Goal: Task Accomplishment & Management: Use online tool/utility

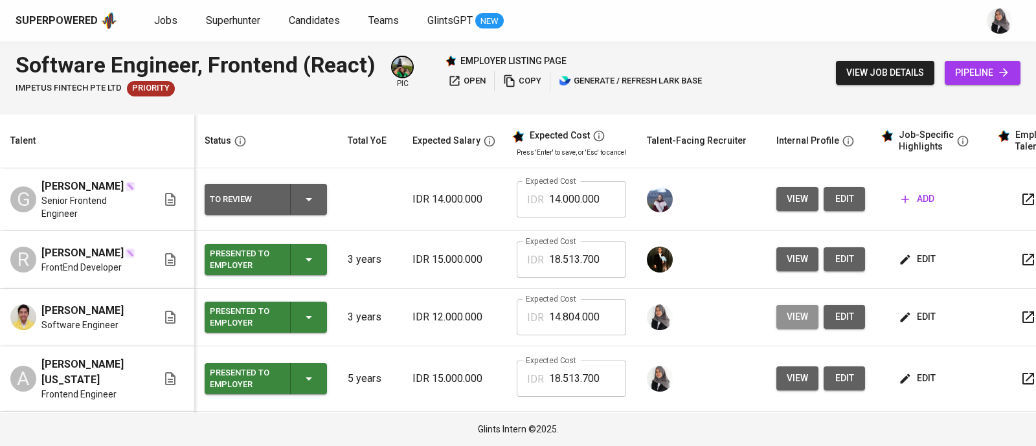
click at [800, 316] on span "view" at bounding box center [797, 317] width 21 height 16
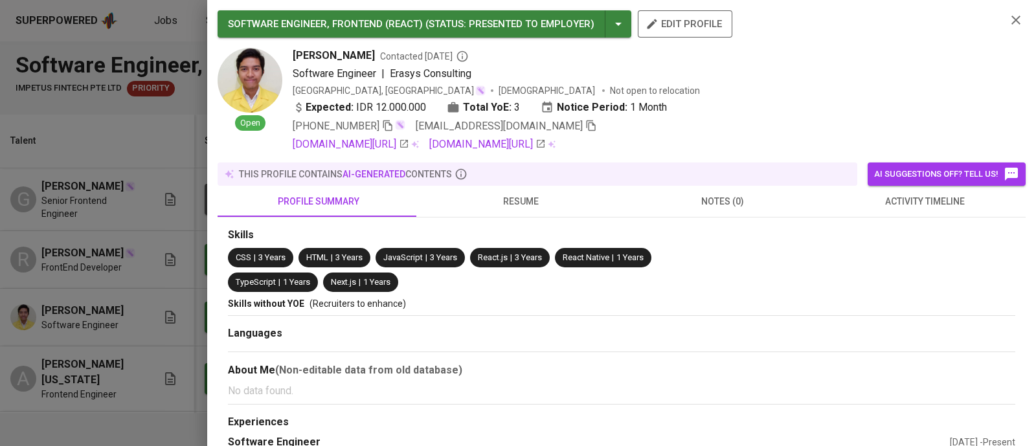
click at [587, 125] on icon "button" at bounding box center [591, 125] width 9 height 11
click at [1012, 19] on icon "button" at bounding box center [1016, 20] width 9 height 9
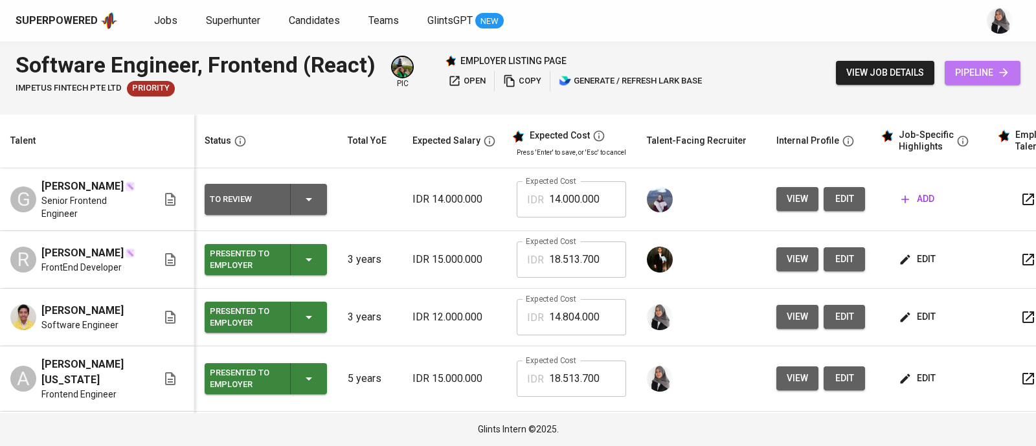
click at [969, 66] on span "pipeline" at bounding box center [982, 73] width 55 height 16
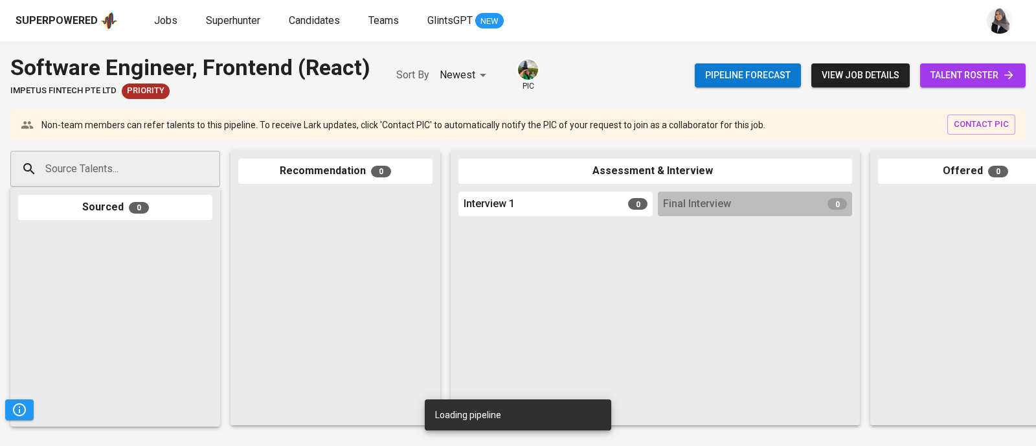
click at [157, 173] on input "Source Talents..." at bounding box center [110, 169] width 136 height 25
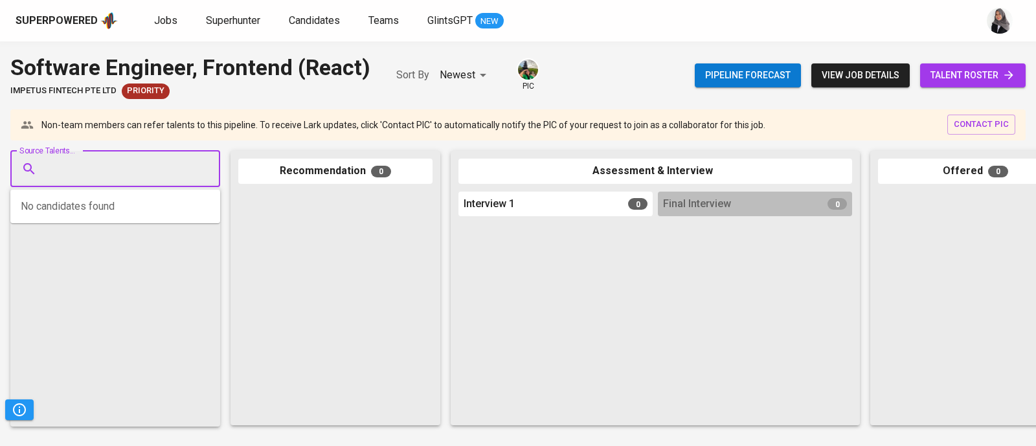
paste input "[EMAIL_ADDRESS][DOMAIN_NAME]"
type input "[EMAIL_ADDRESS][DOMAIN_NAME]"
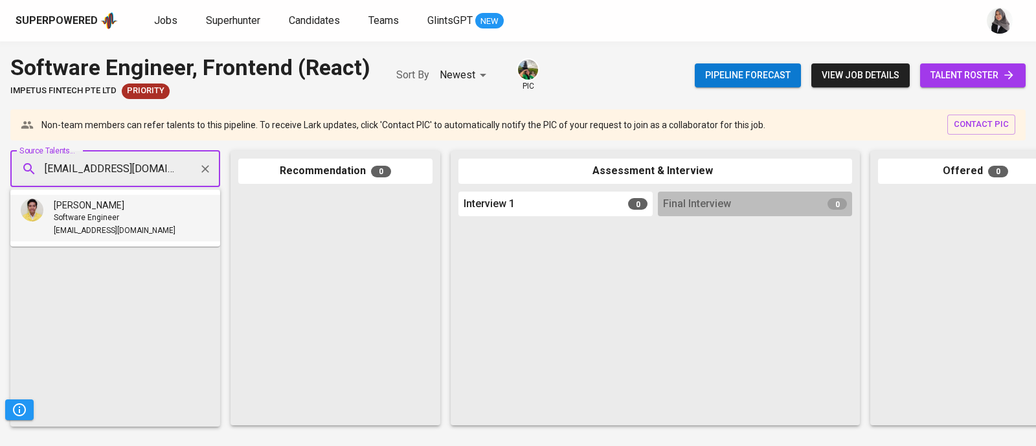
click at [120, 233] on span "[EMAIL_ADDRESS][DOMAIN_NAME]" at bounding box center [115, 231] width 122 height 13
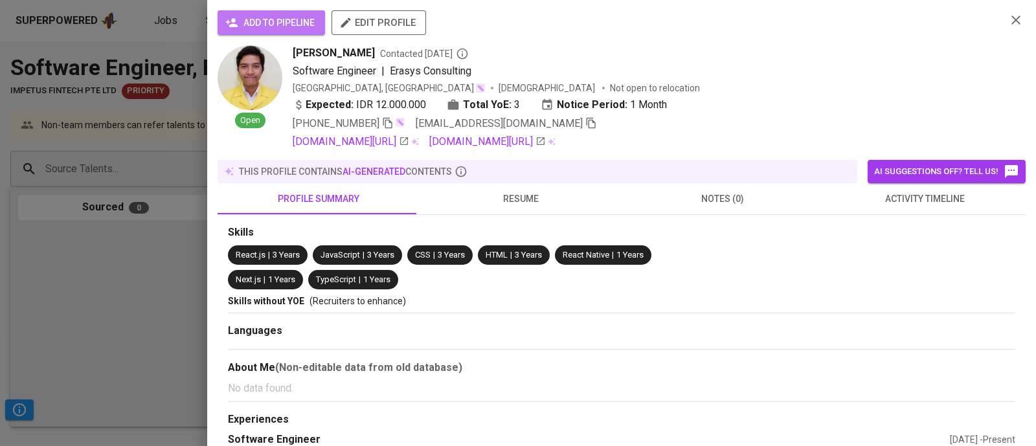
click at [272, 23] on span "add to pipeline" at bounding box center [271, 23] width 87 height 16
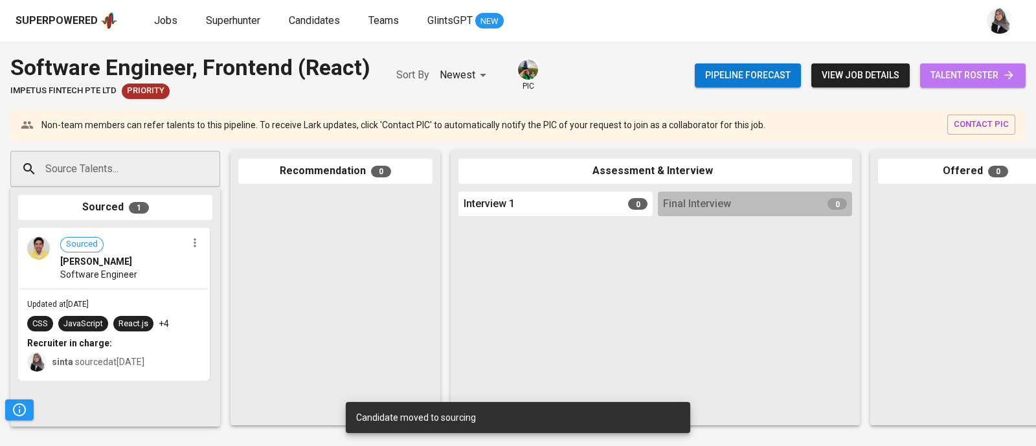
click at [976, 67] on span "talent roster" at bounding box center [973, 75] width 85 height 16
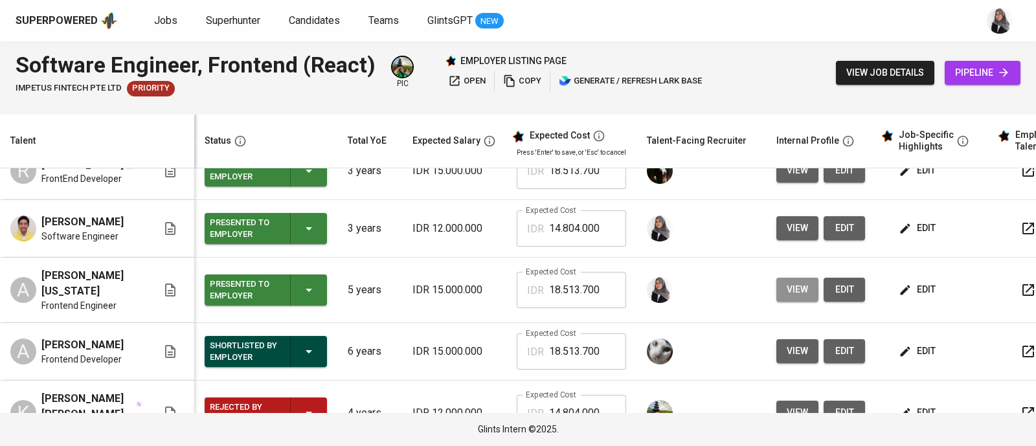
click at [800, 288] on span "view" at bounding box center [797, 290] width 21 height 16
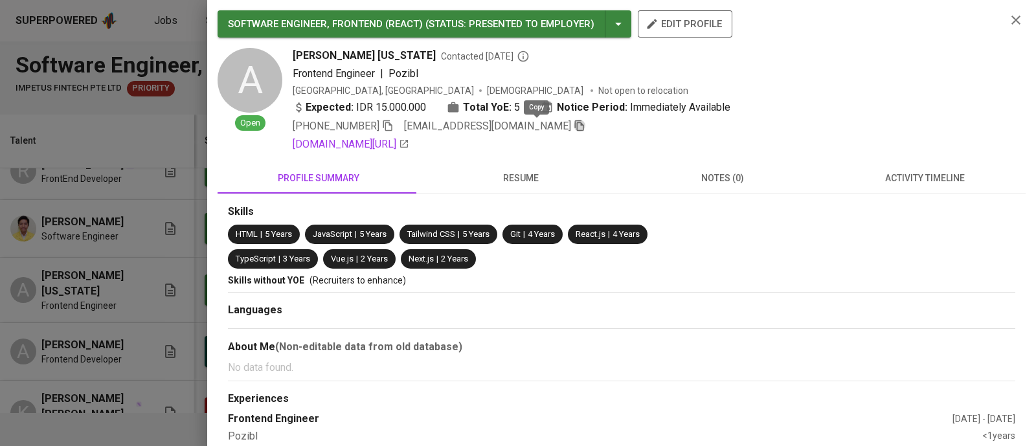
click at [574, 128] on icon "button" at bounding box center [580, 126] width 12 height 12
click at [1008, 17] on icon "button" at bounding box center [1016, 20] width 16 height 16
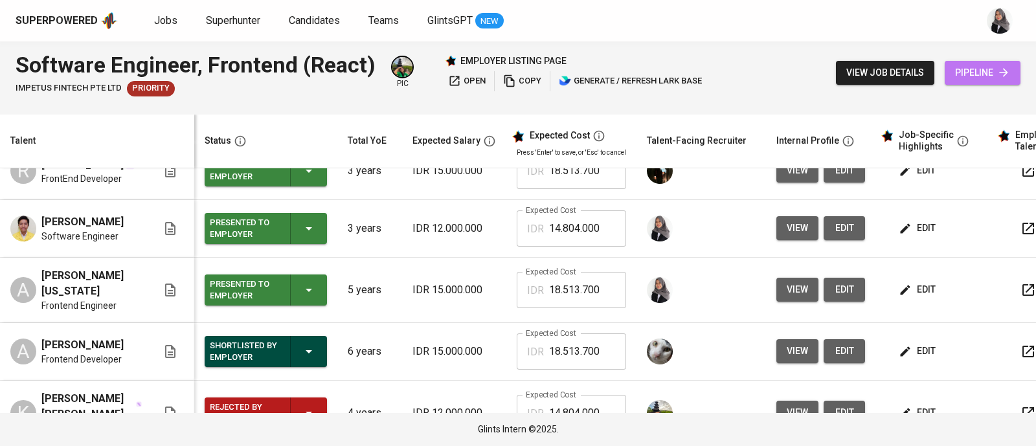
click at [994, 74] on span "pipeline" at bounding box center [982, 73] width 55 height 16
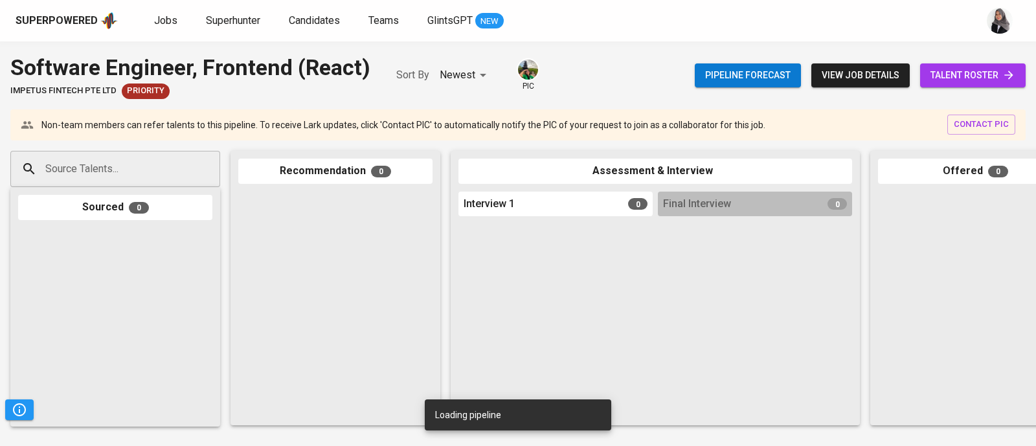
click at [117, 163] on input "Source Talents..." at bounding box center [110, 169] width 136 height 25
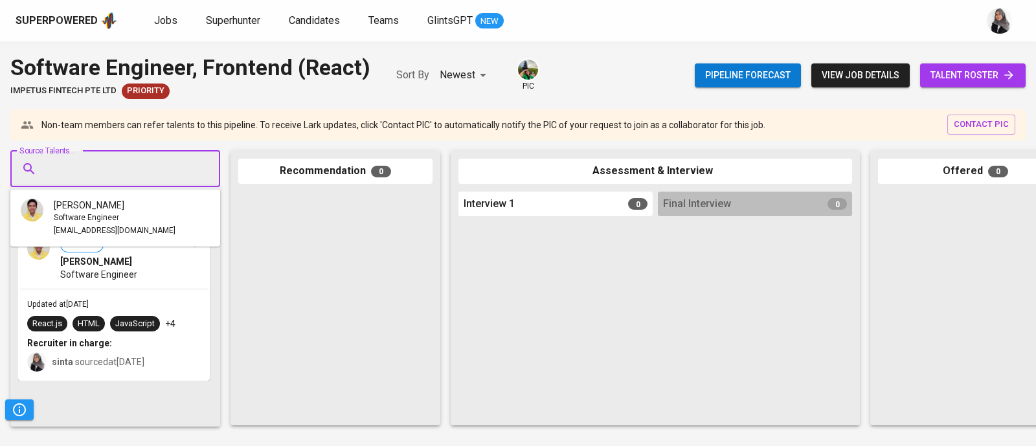
paste input "[EMAIL_ADDRESS][DOMAIN_NAME]"
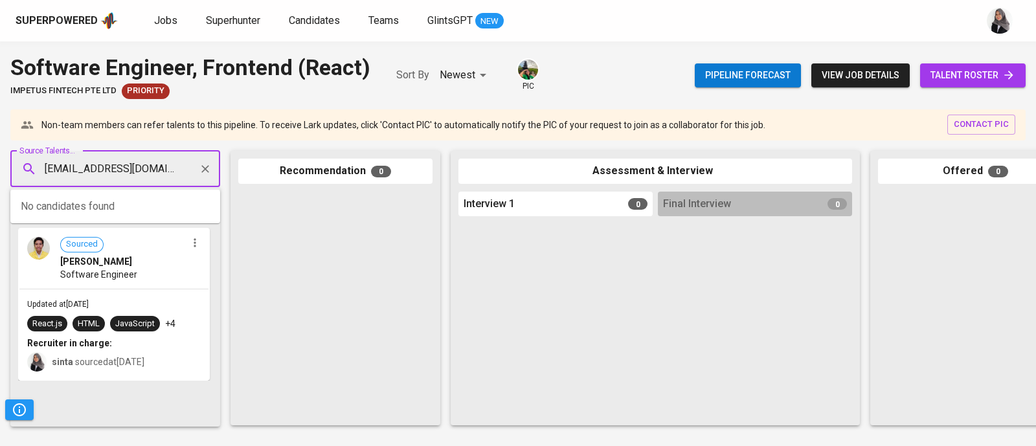
type input "[EMAIL_ADDRESS][DOMAIN_NAME]"
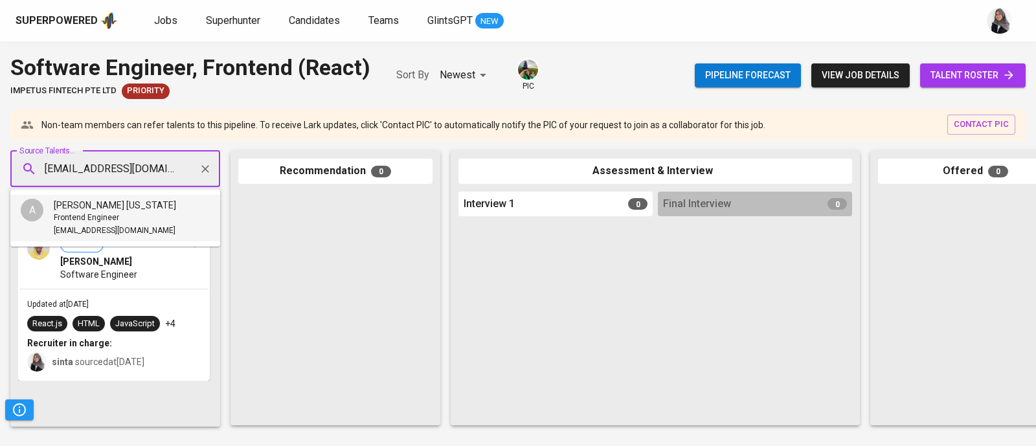
click at [112, 209] on span "[PERSON_NAME] [US_STATE]" at bounding box center [115, 205] width 122 height 13
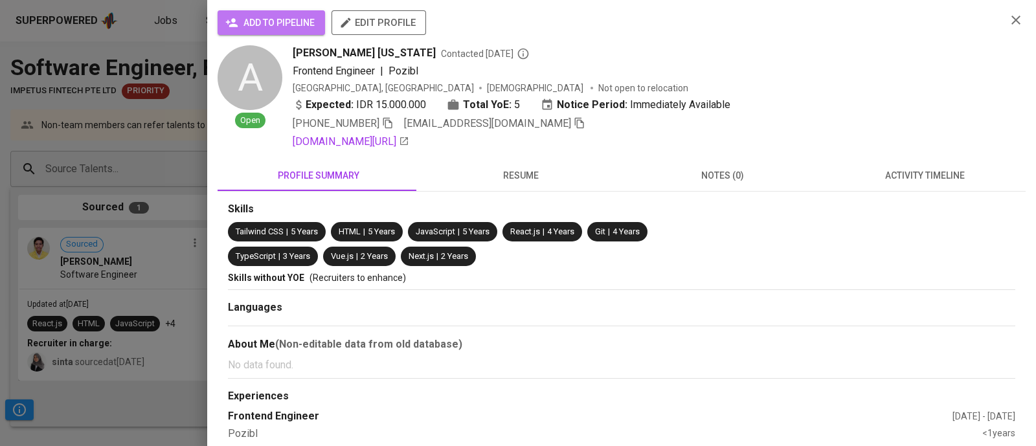
click at [253, 16] on span "add to pipeline" at bounding box center [271, 23] width 87 height 16
